Goal: Task Accomplishment & Management: Manage account settings

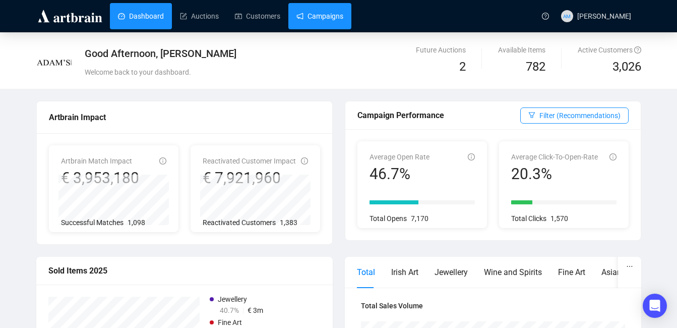
click at [312, 13] on link "Campaigns" at bounding box center [320, 16] width 47 height 26
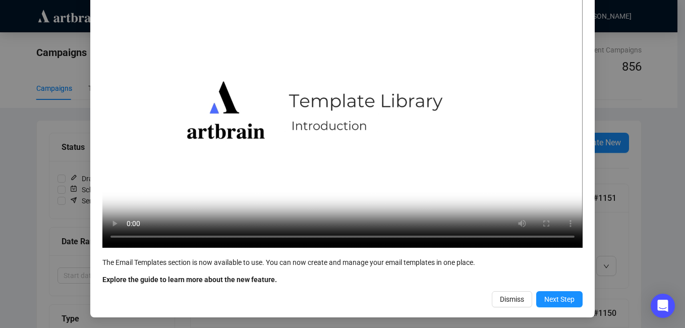
scroll to position [106, 0]
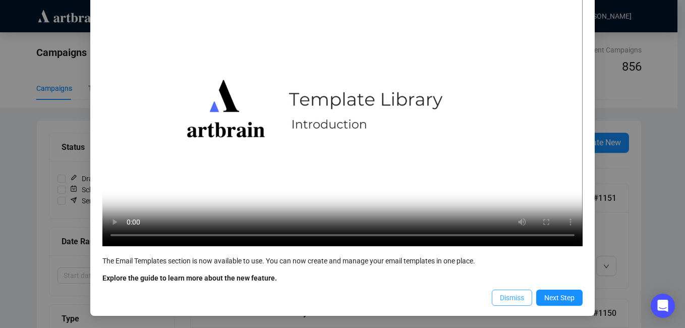
click at [508, 293] on span "Dismiss" at bounding box center [512, 297] width 24 height 11
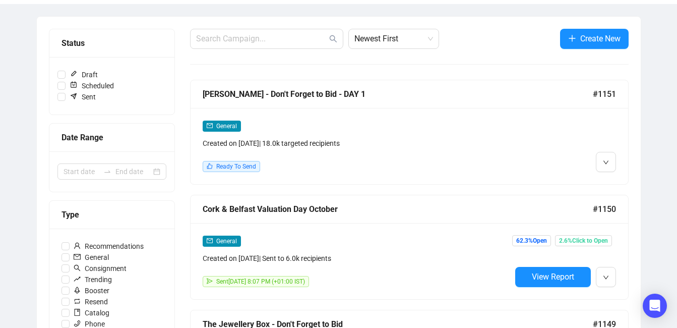
scroll to position [117, 0]
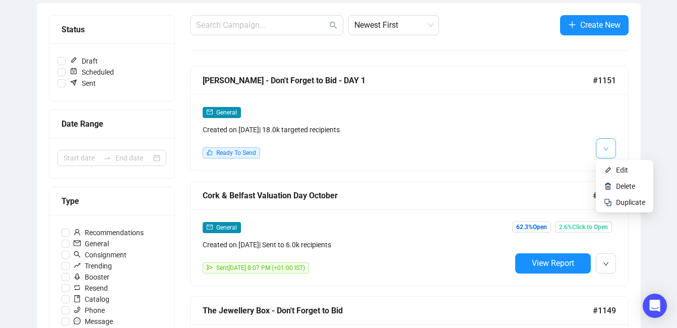
click at [608, 148] on icon "down" at bounding box center [606, 149] width 6 height 6
click at [627, 201] on span "Duplicate" at bounding box center [630, 202] width 29 height 8
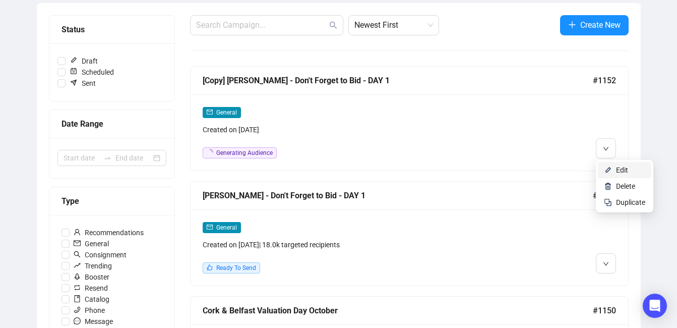
click at [616, 167] on span "Edit" at bounding box center [622, 170] width 12 height 8
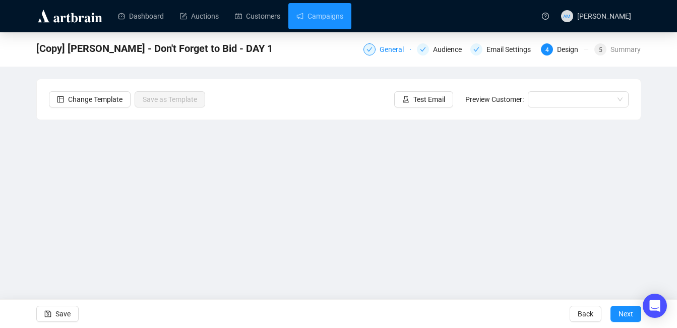
click at [387, 45] on div "General" at bounding box center [395, 49] width 30 height 12
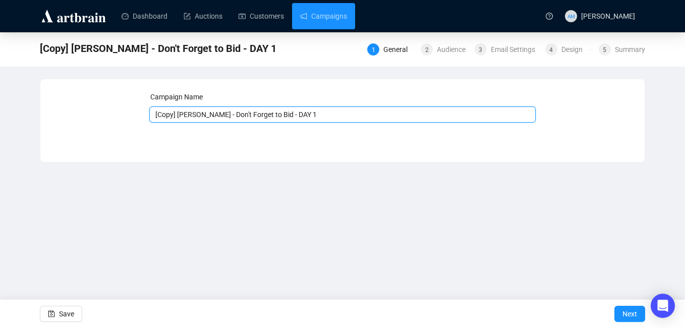
click at [176, 116] on input "[Copy] [PERSON_NAME] - Don't Forget to Bid - DAY 1" at bounding box center [342, 114] width 387 height 16
type input "[PERSON_NAME] - Don't Forget to Bid - DAY 1"
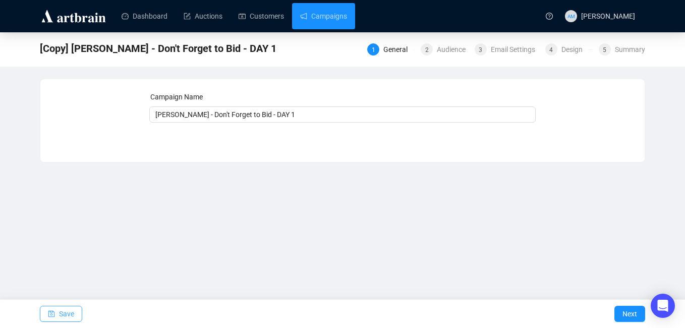
click at [56, 317] on button "Save" at bounding box center [61, 314] width 42 height 16
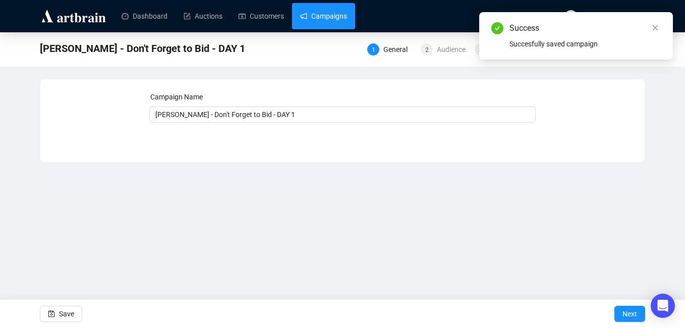
click at [334, 17] on link "Campaigns" at bounding box center [323, 16] width 47 height 26
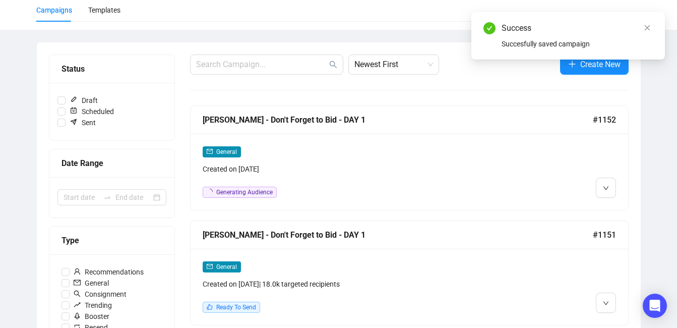
scroll to position [108, 0]
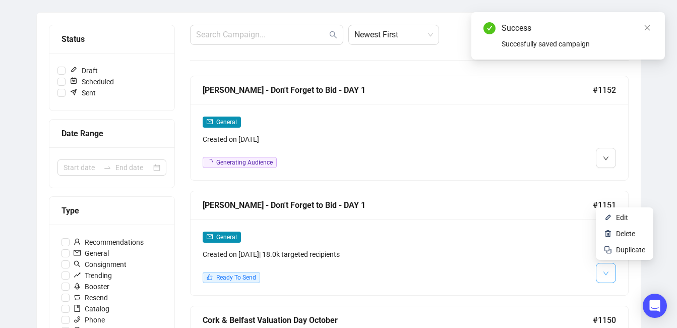
click at [610, 274] on button "button" at bounding box center [606, 273] width 20 height 20
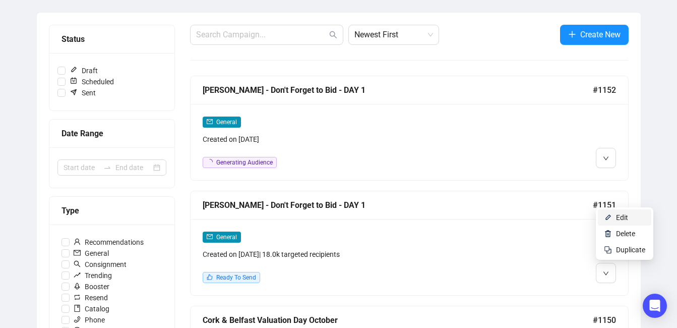
click at [626, 217] on span "Edit" at bounding box center [622, 217] width 12 height 8
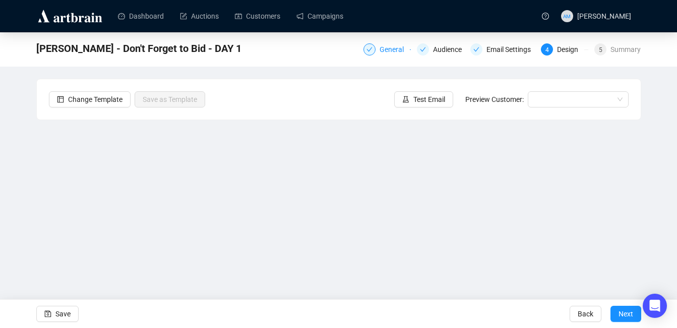
click at [387, 48] on div "General" at bounding box center [395, 49] width 30 height 12
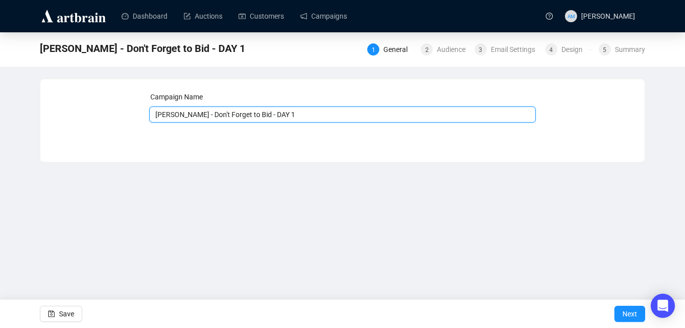
click at [287, 113] on input "[PERSON_NAME] - Don't Forget to Bid - DAY 1" at bounding box center [342, 114] width 387 height 16
type input "[PERSON_NAME] - Viewing Continues"
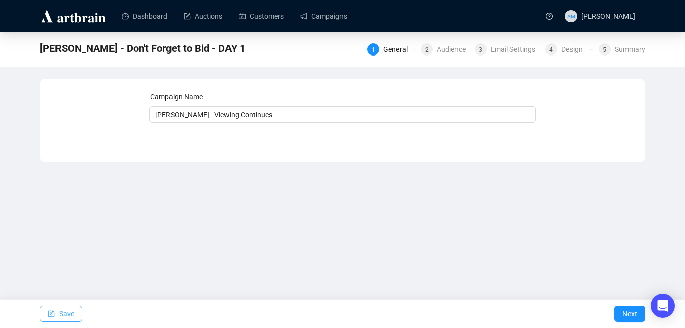
click at [53, 313] on icon "save" at bounding box center [51, 313] width 7 height 7
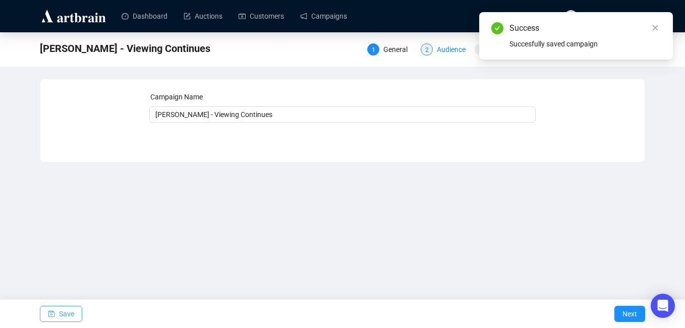
click at [456, 46] on div "Audience" at bounding box center [454, 49] width 35 height 12
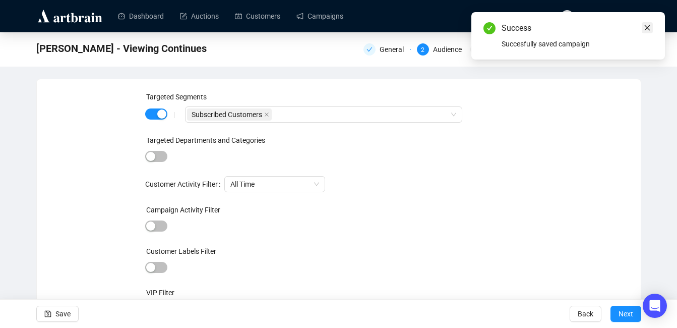
click at [646, 26] on icon "close" at bounding box center [647, 27] width 7 height 7
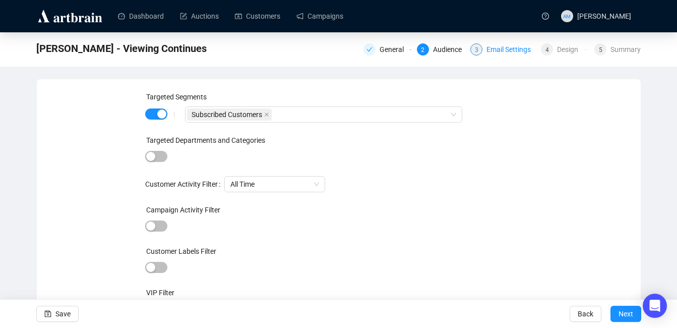
click at [497, 51] on div "Email Settings" at bounding box center [512, 49] width 50 height 12
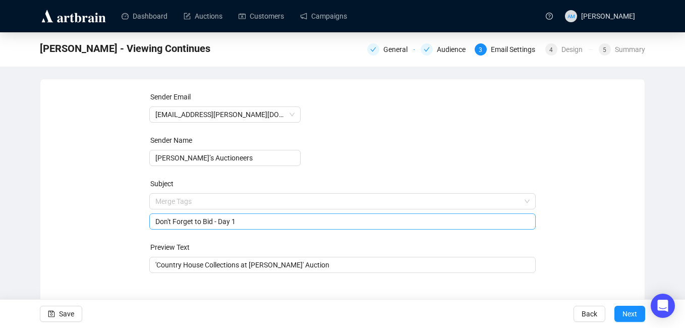
click at [249, 203] on span "Merge Tags Don't Forget to Bid - Day 1" at bounding box center [342, 211] width 387 height 28
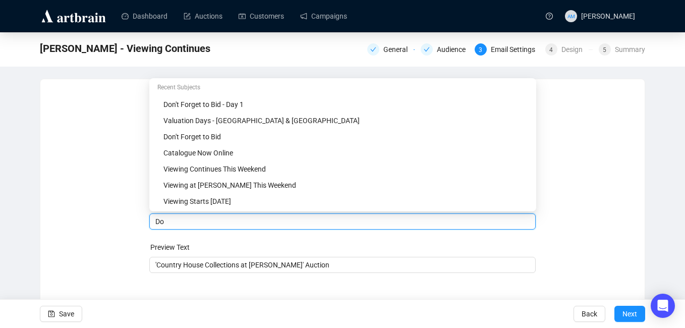
type input "D"
click at [254, 164] on div "Viewing Continues This Weekend" at bounding box center [345, 168] width 365 height 11
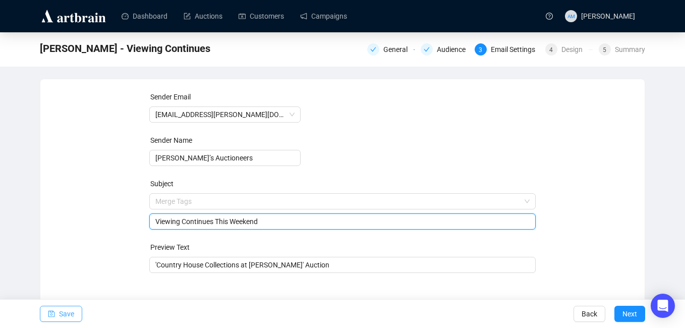
type input "Viewing Continues This Weekend"
click at [69, 311] on span "Save" at bounding box center [66, 314] width 15 height 28
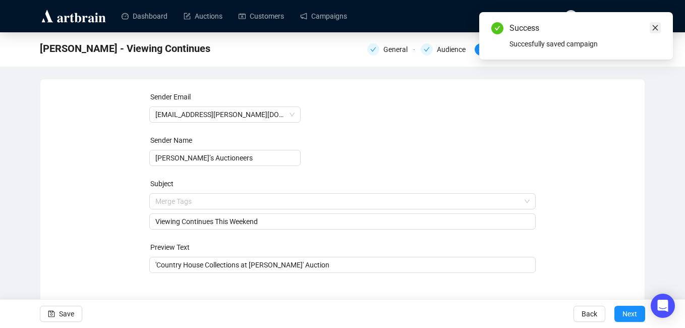
click at [656, 28] on icon "close" at bounding box center [655, 27] width 7 height 7
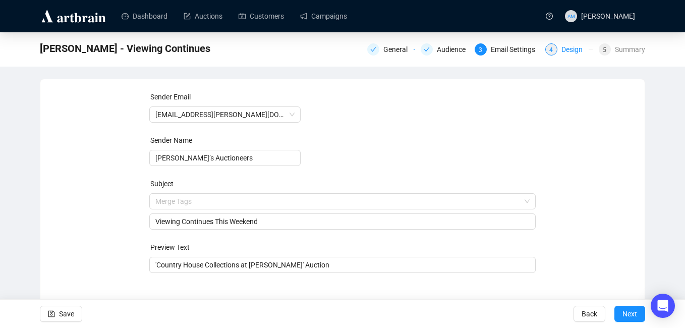
click at [561, 51] on div "4 Design" at bounding box center [568, 49] width 47 height 12
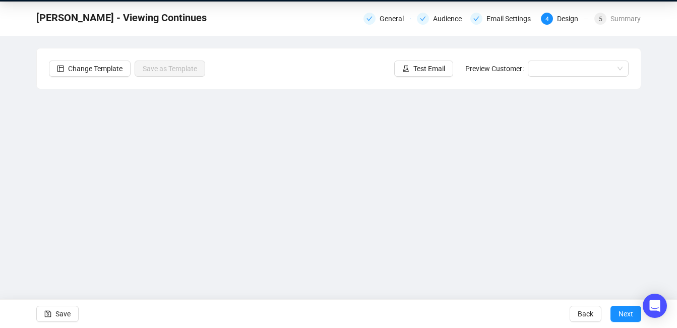
scroll to position [47, 0]
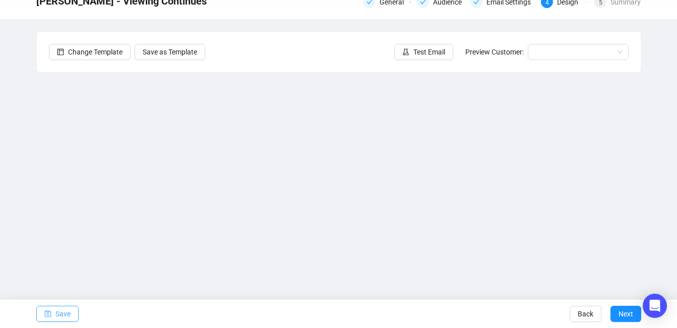
click at [53, 316] on button "Save" at bounding box center [57, 314] width 42 height 16
click at [54, 317] on button "Save" at bounding box center [57, 314] width 42 height 16
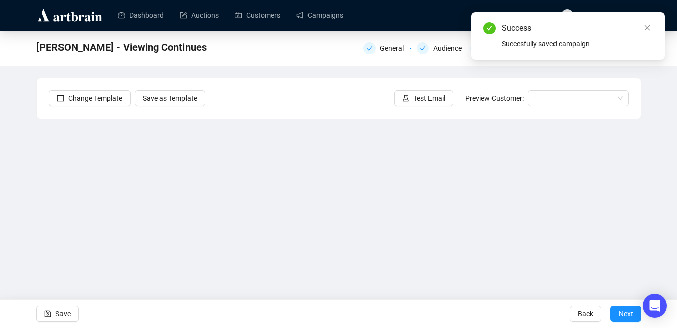
scroll to position [0, 0]
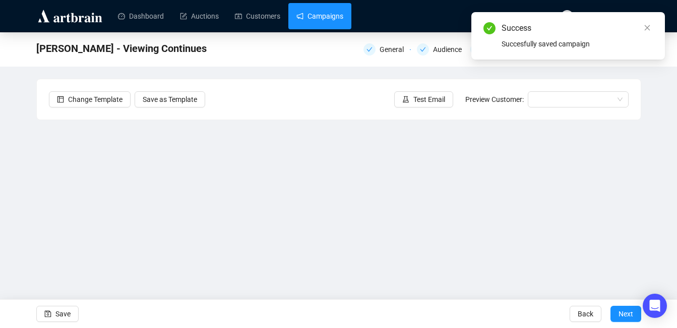
click at [327, 11] on link "Campaigns" at bounding box center [320, 16] width 47 height 26
